Goal: Transaction & Acquisition: Purchase product/service

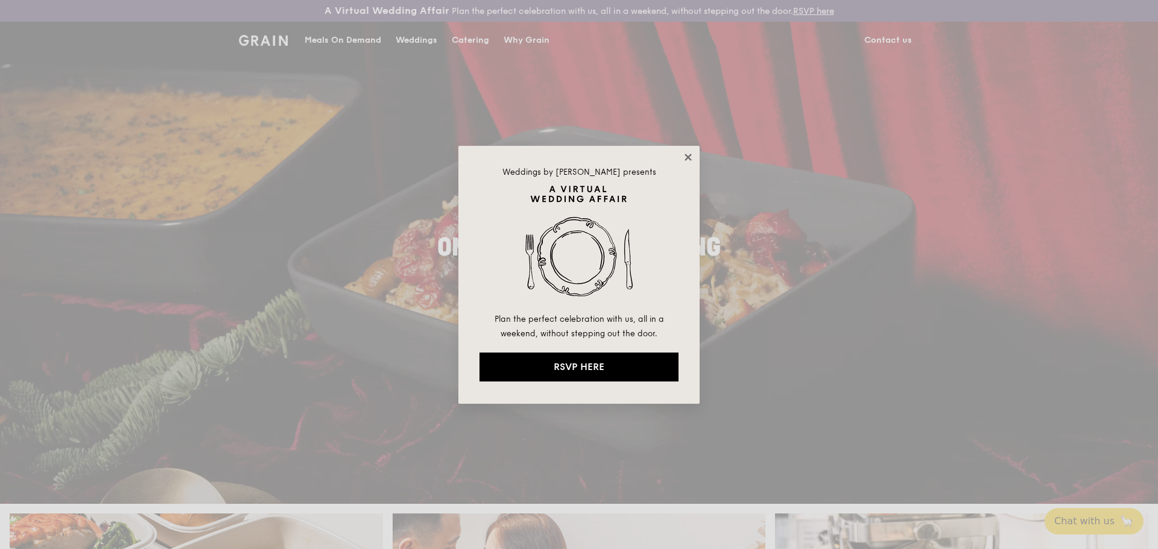
click at [692, 158] on icon at bounding box center [688, 157] width 11 height 11
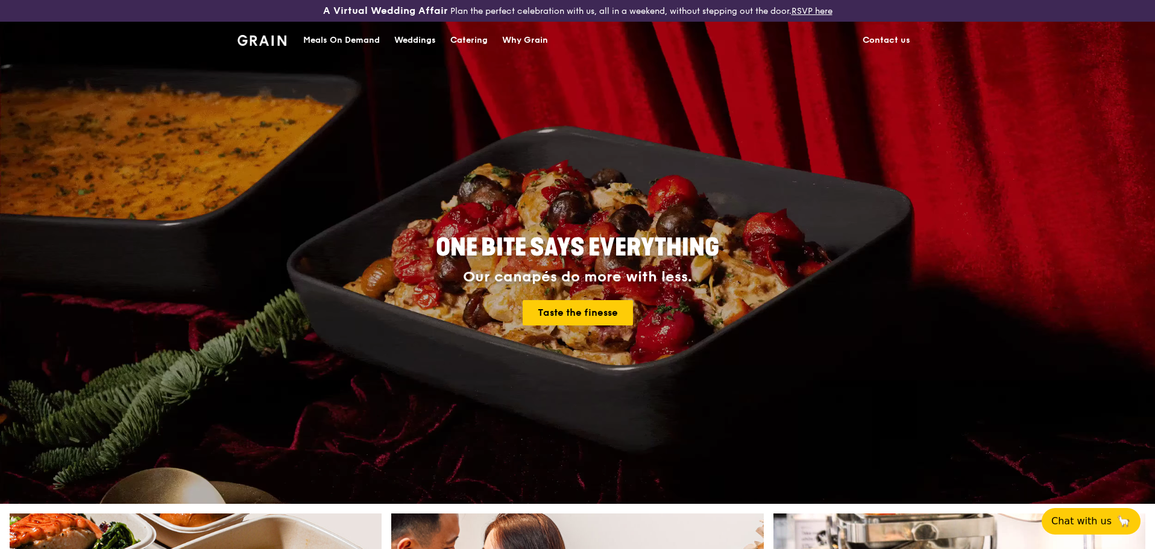
click at [462, 40] on div "Catering" at bounding box center [468, 40] width 37 height 36
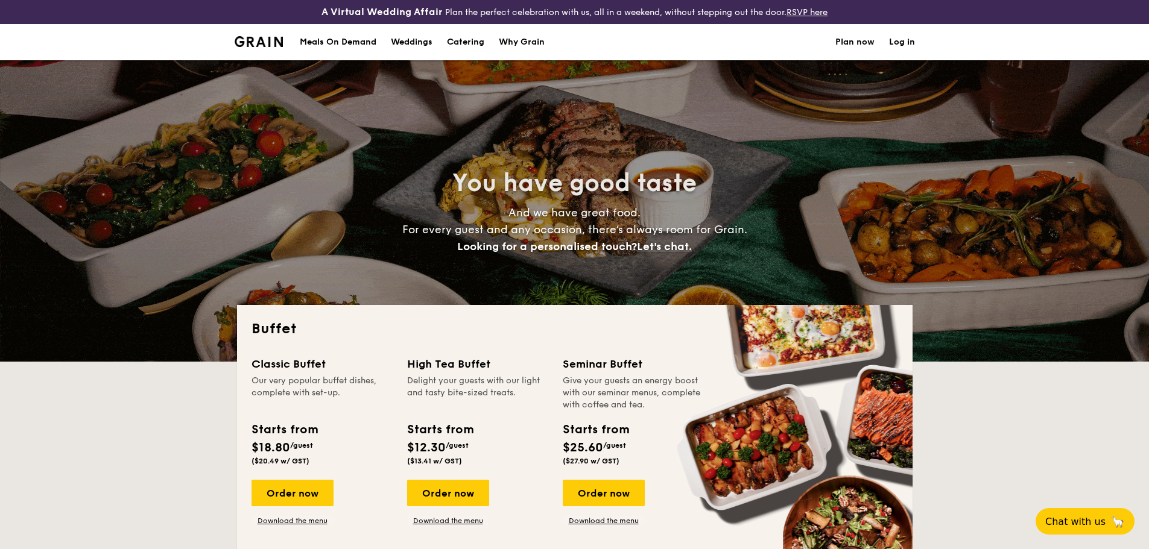
select select
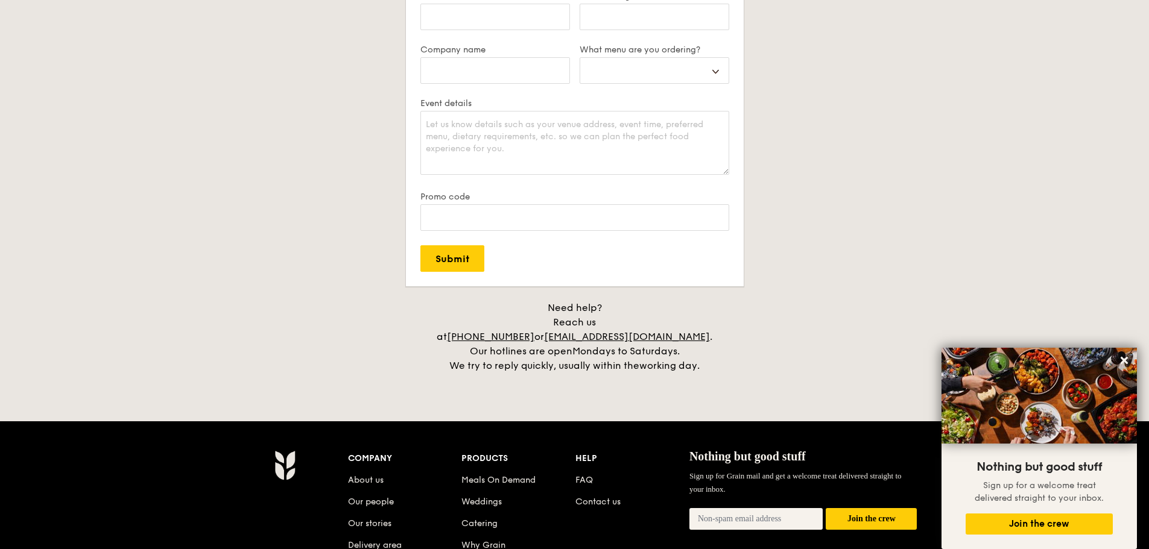
scroll to position [2501, 0]
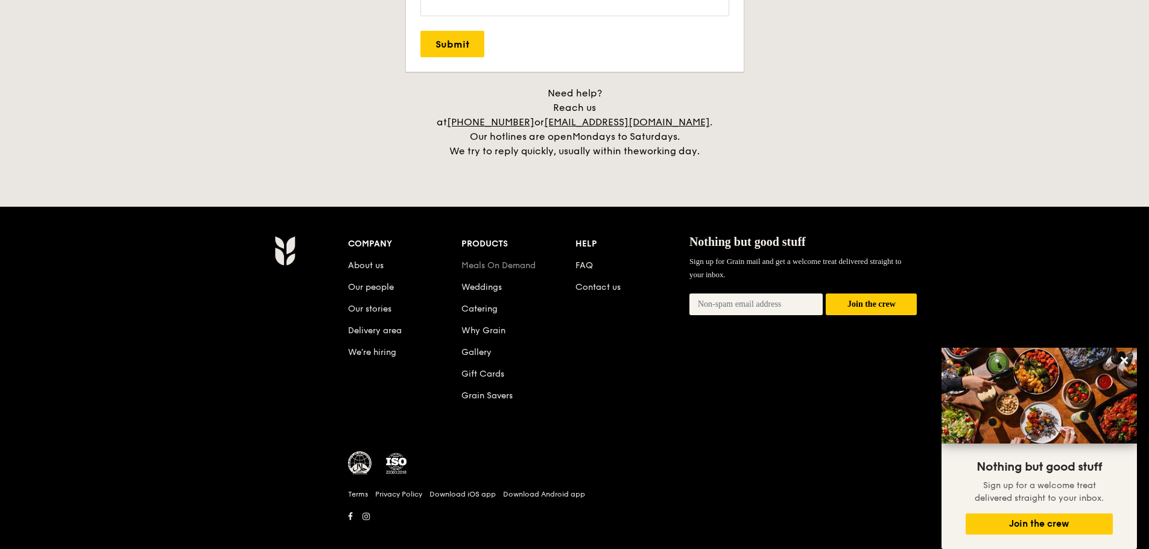
click at [519, 260] on link "Meals On Demand" at bounding box center [498, 265] width 74 height 10
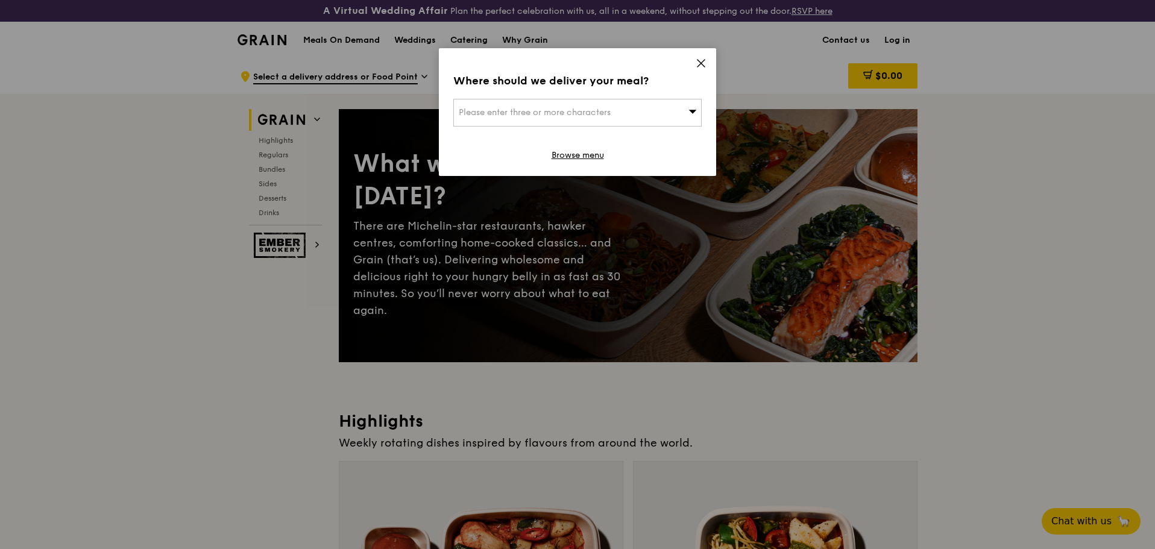
click at [701, 67] on icon at bounding box center [701, 63] width 11 height 11
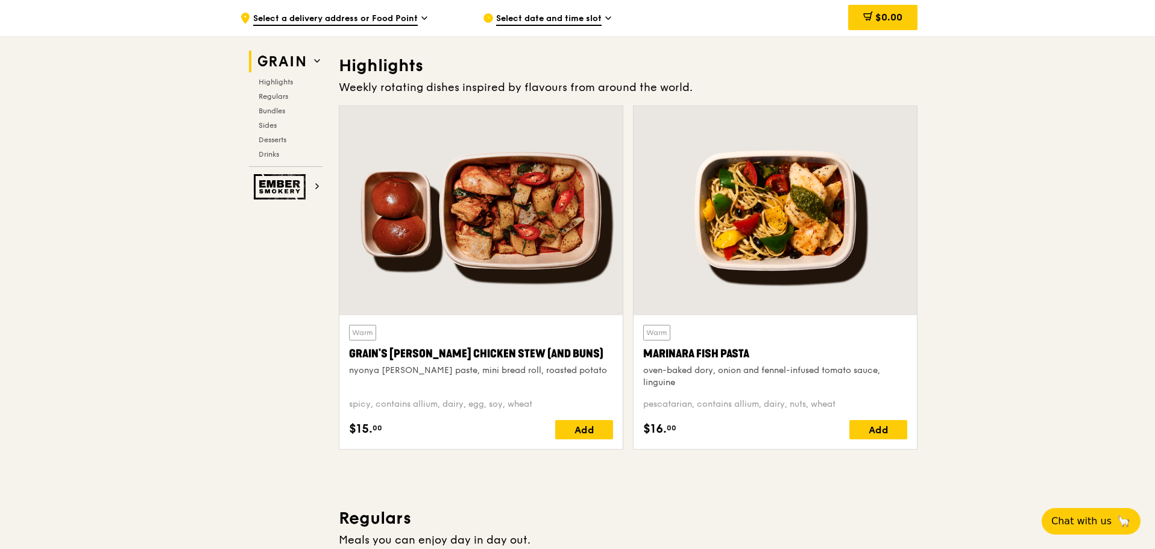
scroll to position [362, 0]
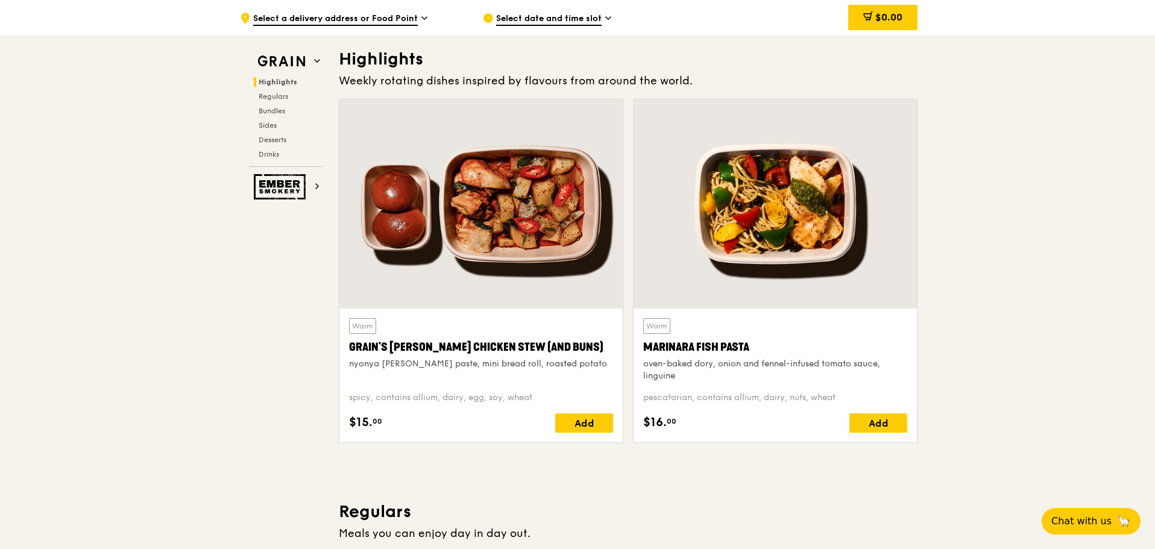
click at [664, 347] on div "Marinara Fish Pasta" at bounding box center [775, 347] width 264 height 17
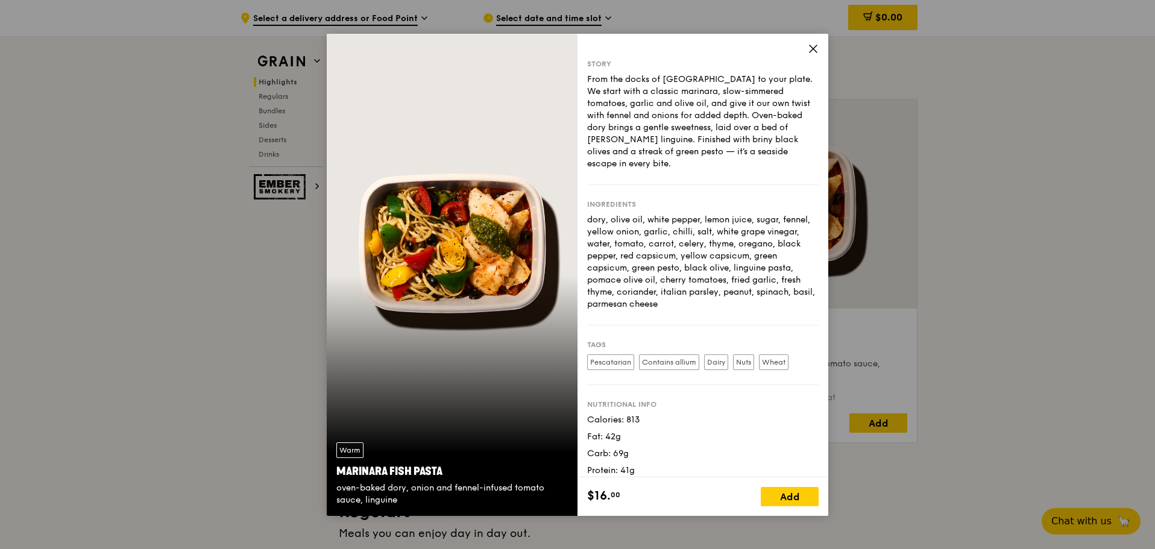
click at [817, 54] on icon at bounding box center [813, 48] width 11 height 11
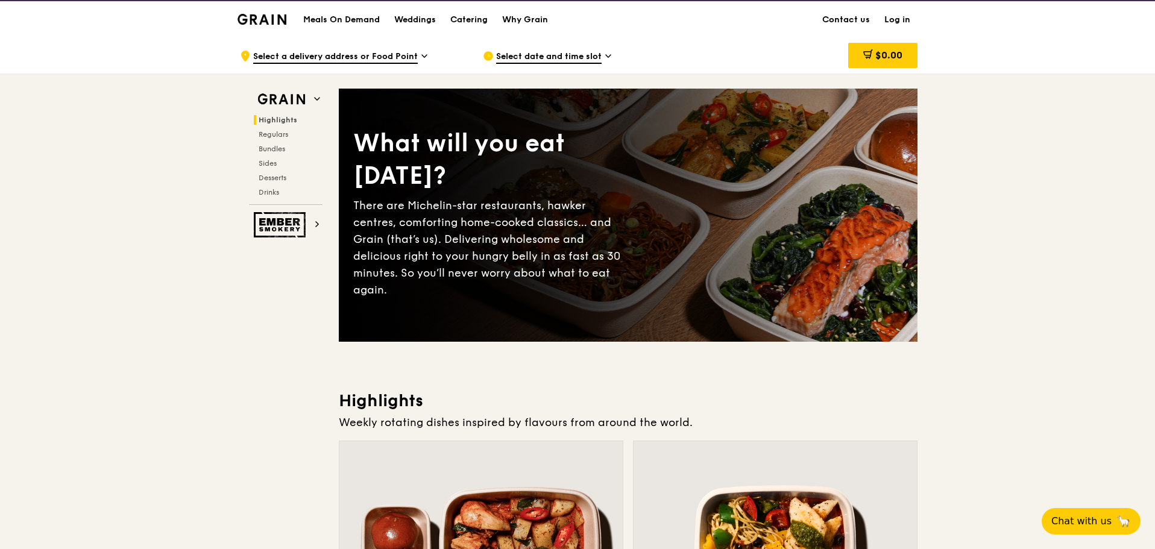
scroll to position [0, 0]
